Goal: Check status: Check status

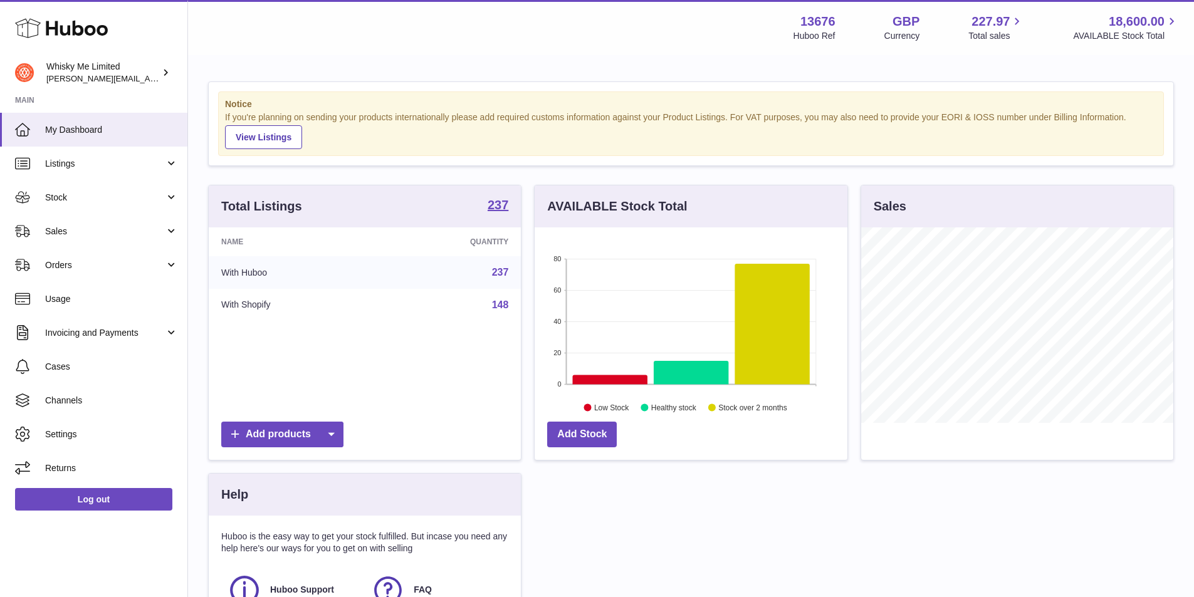
scroll to position [196, 313]
click at [135, 226] on span "Sales" at bounding box center [105, 232] width 120 height 12
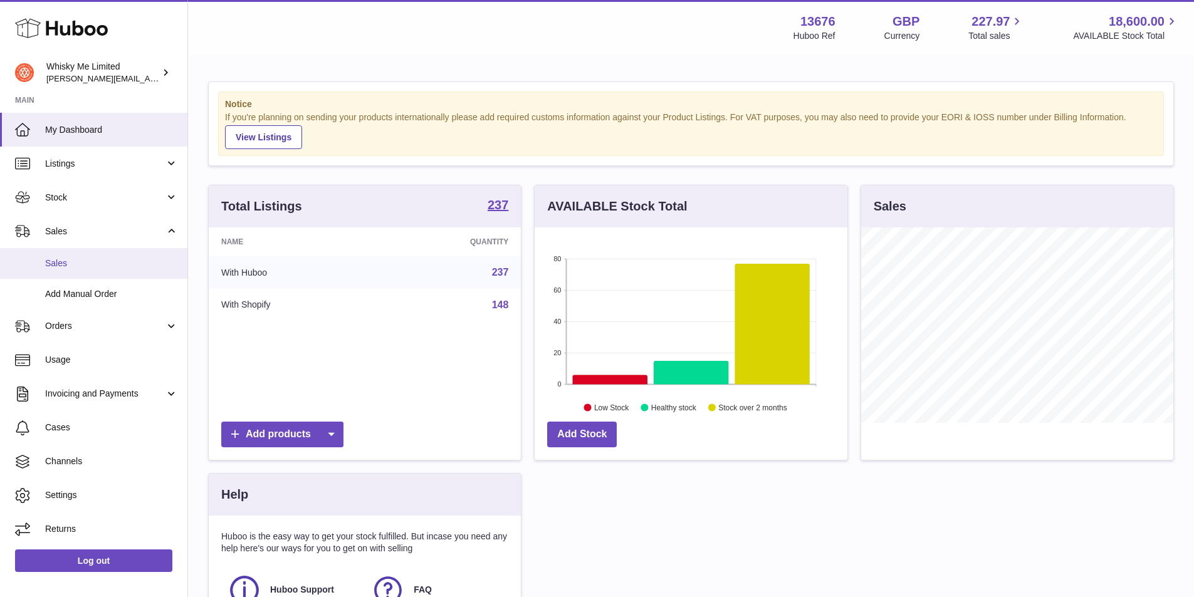
click at [135, 261] on span "Sales" at bounding box center [111, 264] width 133 height 12
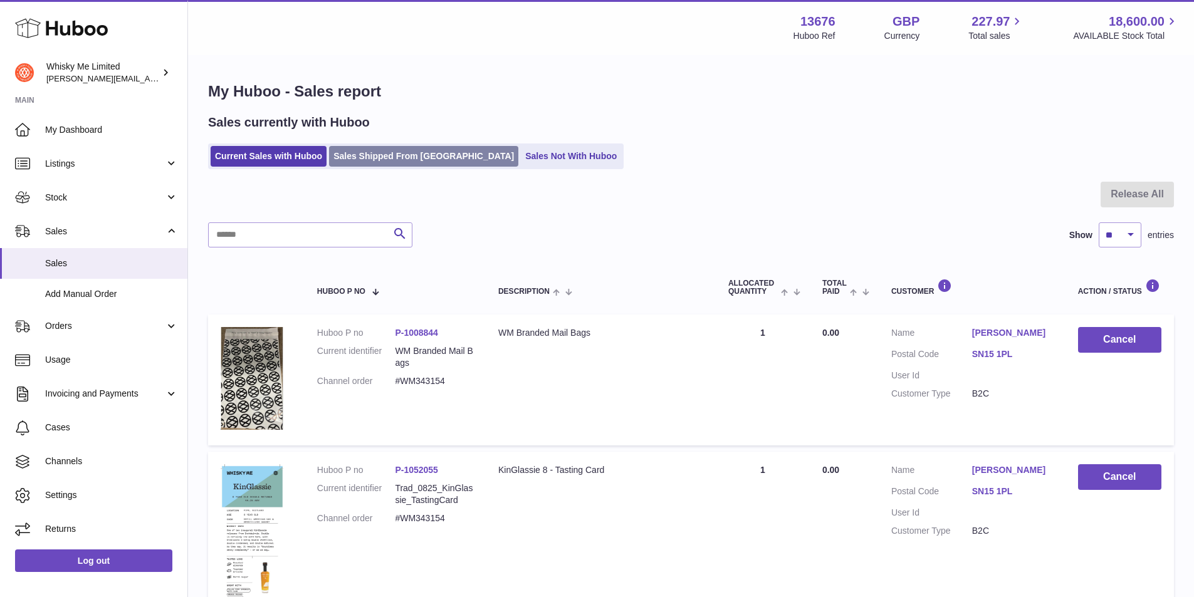
click at [352, 164] on link "Sales Shipped From [GEOGRAPHIC_DATA]" at bounding box center [423, 156] width 189 height 21
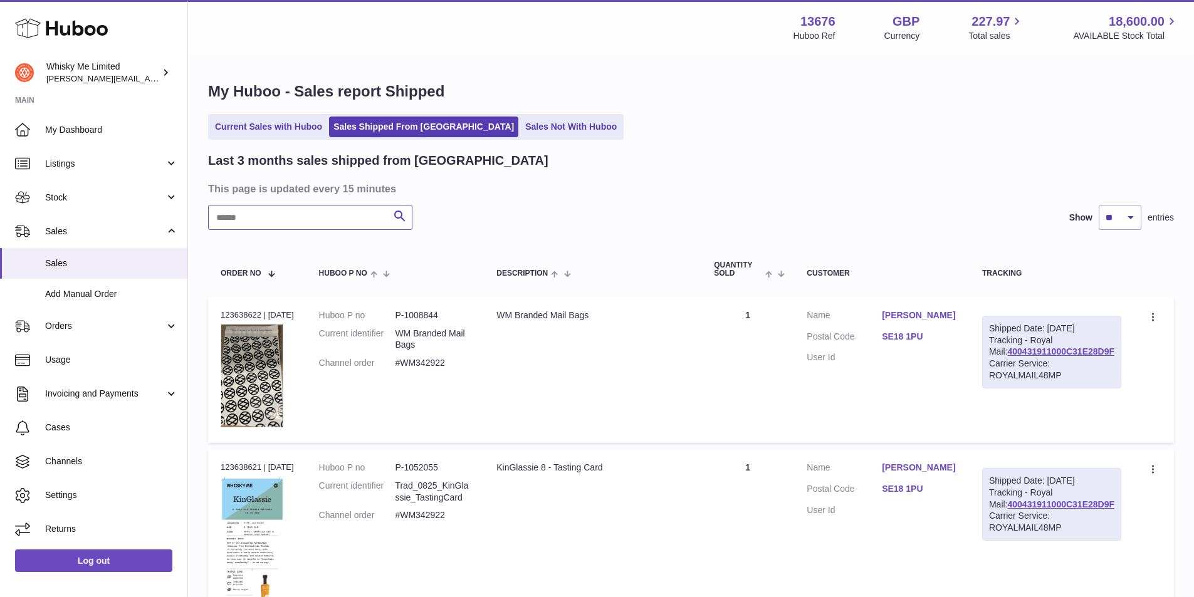
click at [350, 229] on input "text" at bounding box center [310, 217] width 204 height 25
paste input "********"
type input "********"
click at [1086, 357] on link "400431911000C23D80B3A" at bounding box center [1060, 352] width 108 height 10
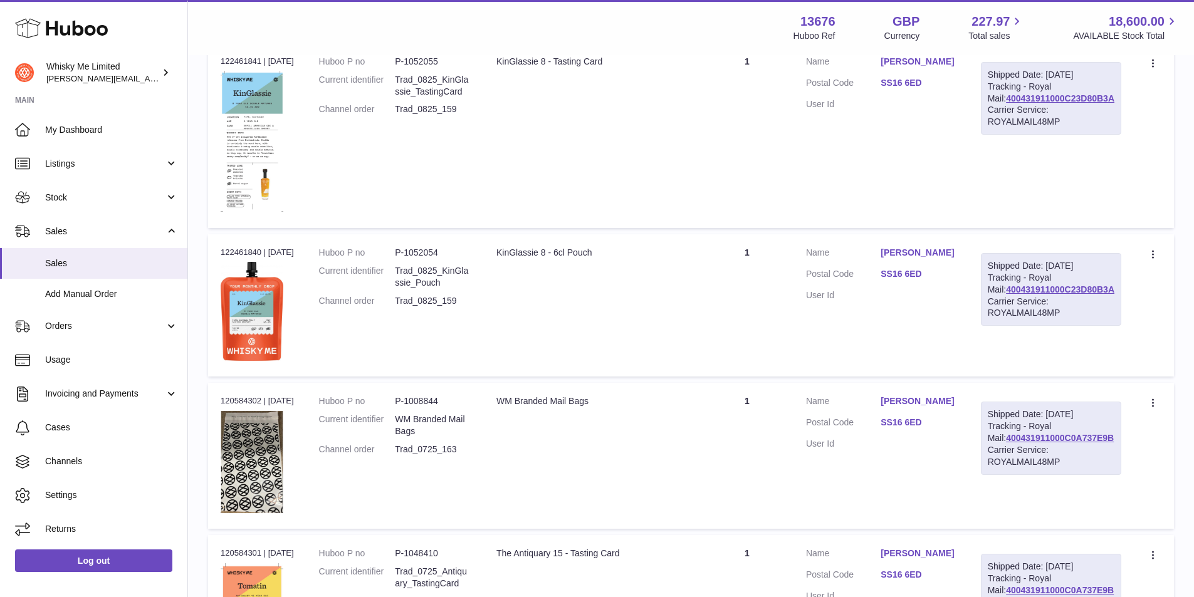
scroll to position [376, 0]
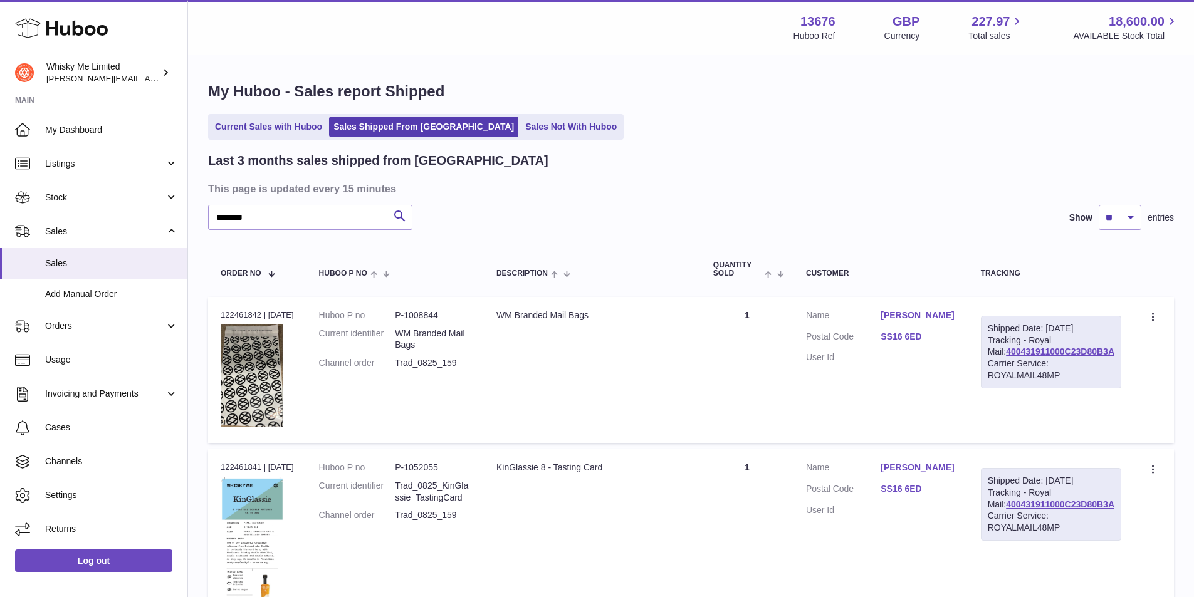
click at [320, 211] on input "********" at bounding box center [310, 217] width 204 height 25
paste input "text"
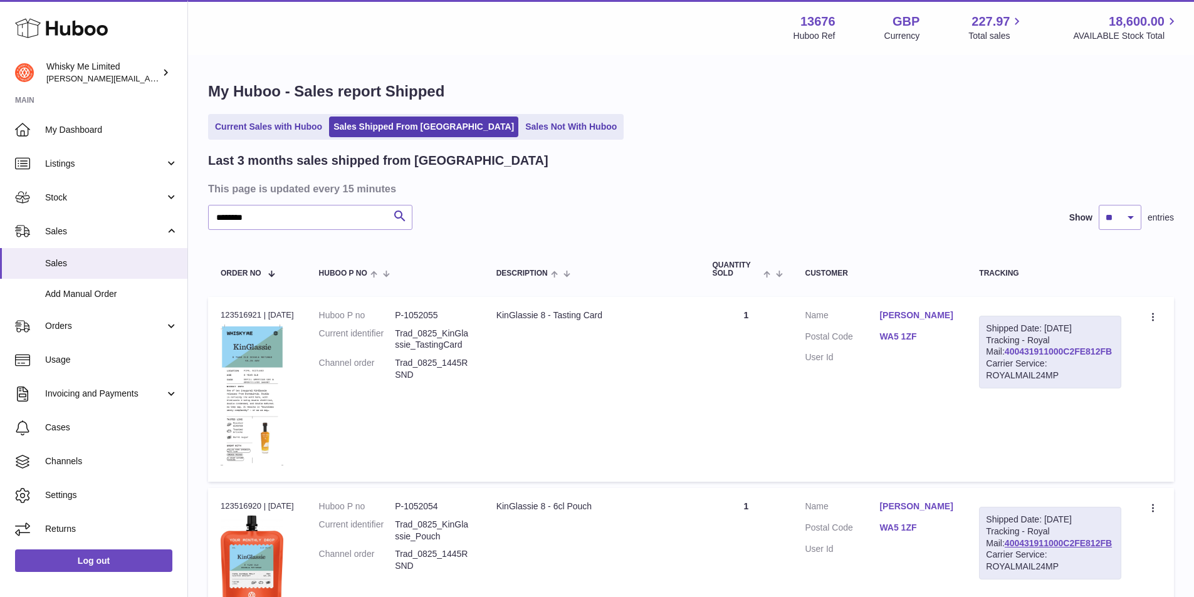
click at [1089, 357] on link "400431911000C2FE812FB" at bounding box center [1058, 352] width 107 height 10
drag, startPoint x: 1114, startPoint y: 359, endPoint x: 1004, endPoint y: 364, distance: 109.8
click at [1004, 364] on div "Shipped Date: 26th Aug 2025 Tracking - Royal Mail: 400431911000C2FE812FB Carrie…" at bounding box center [1050, 352] width 142 height 73
copy link "400431911000C2FE812FB"
drag, startPoint x: 312, startPoint y: 214, endPoint x: 185, endPoint y: 231, distance: 128.4
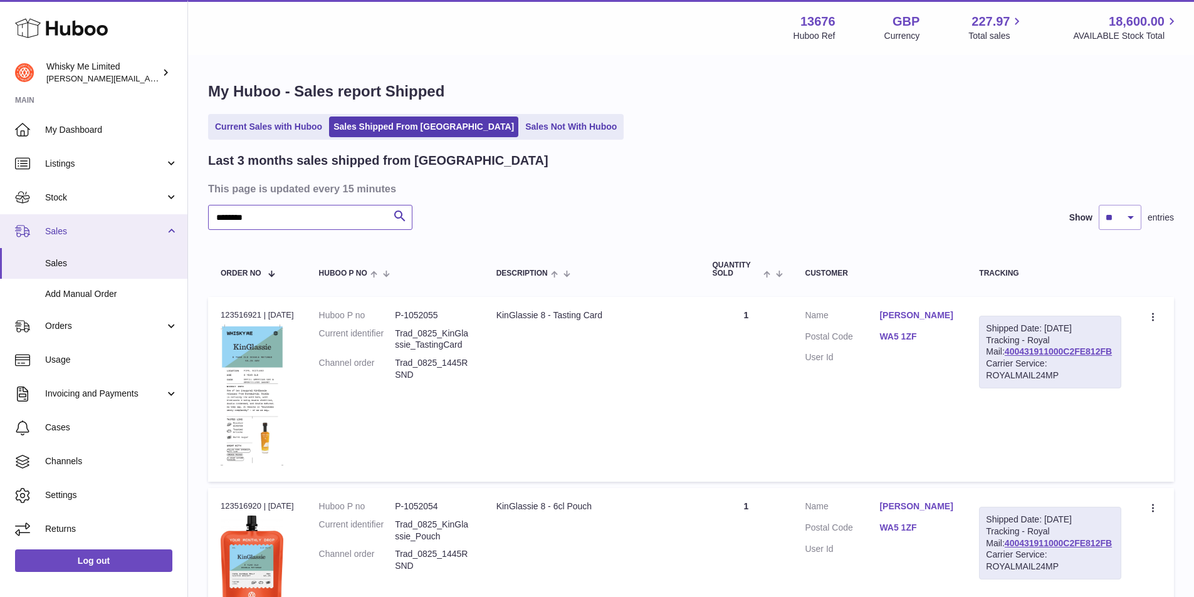
paste input "text"
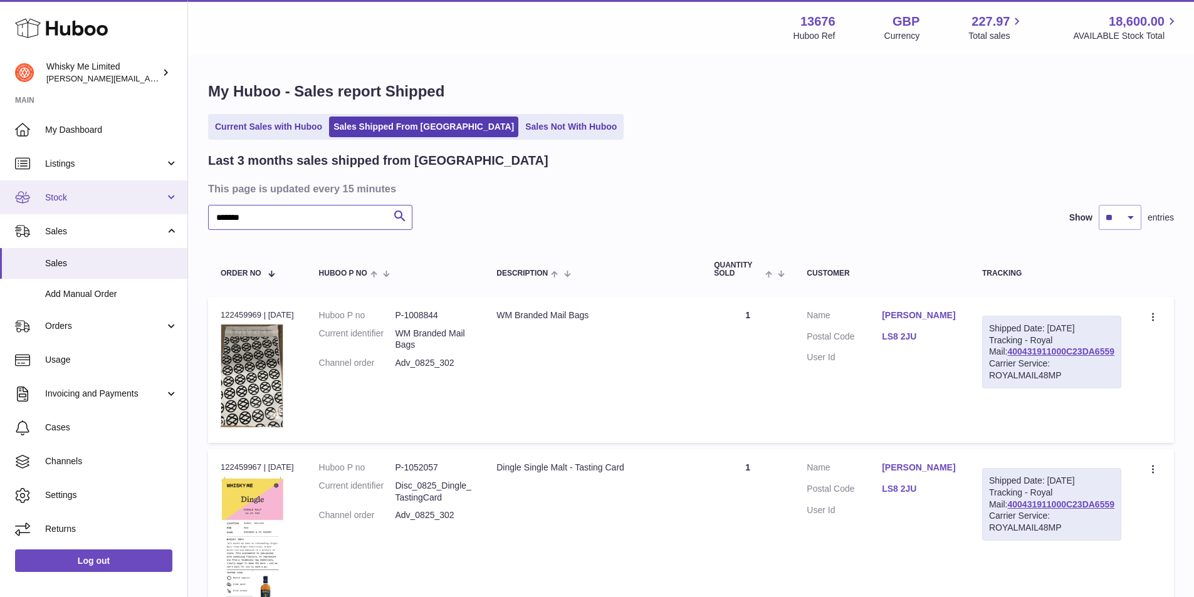
drag, startPoint x: 308, startPoint y: 213, endPoint x: 110, endPoint y: 211, distance: 198.1
paste input "*"
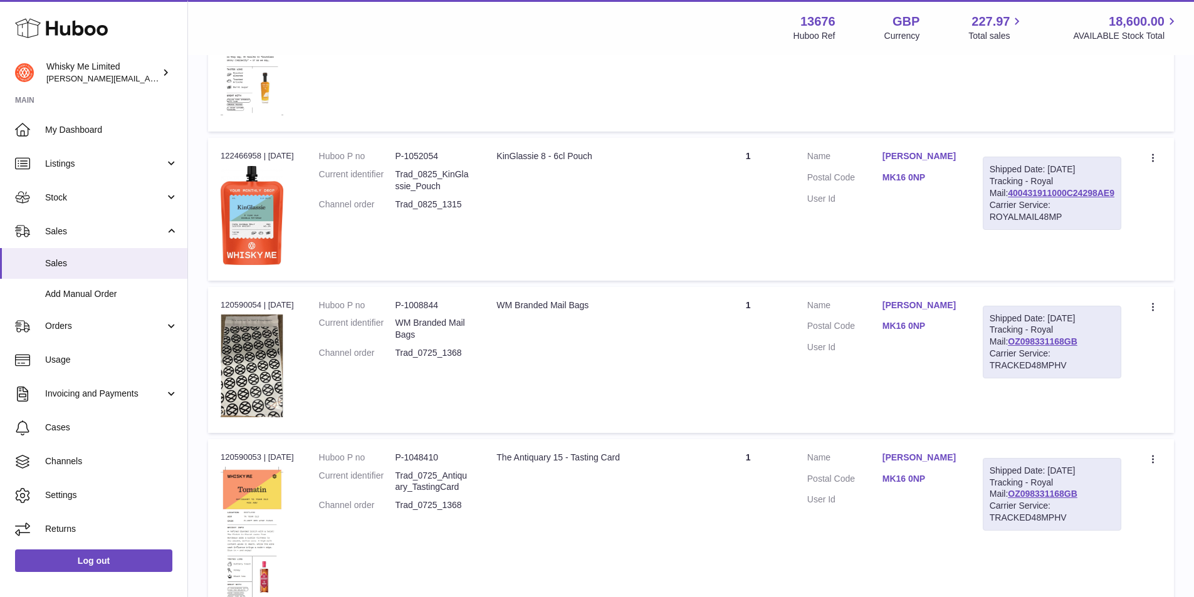
scroll to position [1003, 0]
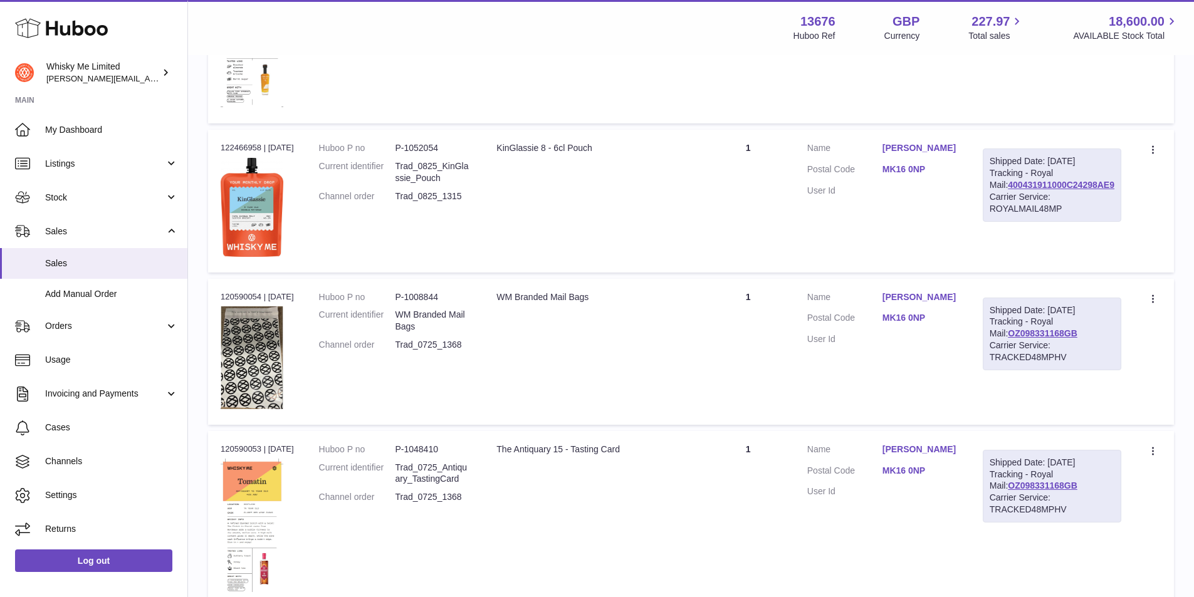
type input "********"
